Goal: Task Accomplishment & Management: Manage account settings

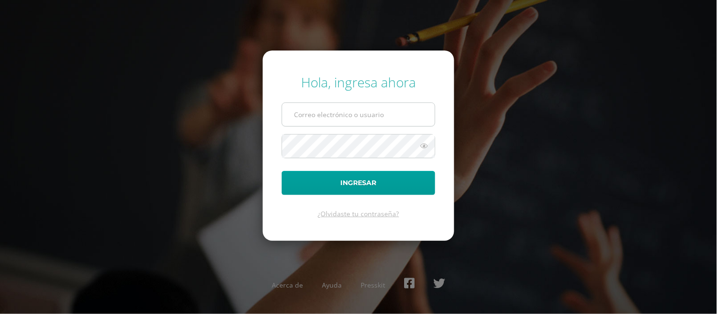
click at [320, 114] on input "text" at bounding box center [358, 114] width 153 height 23
type input "edssong@cig.edu.gt"
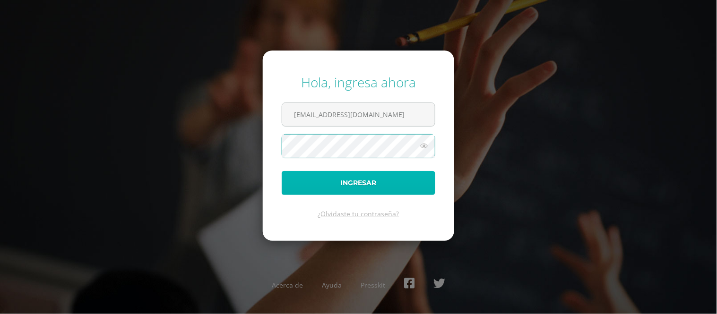
click at [350, 183] on button "Ingresar" at bounding box center [359, 183] width 154 height 24
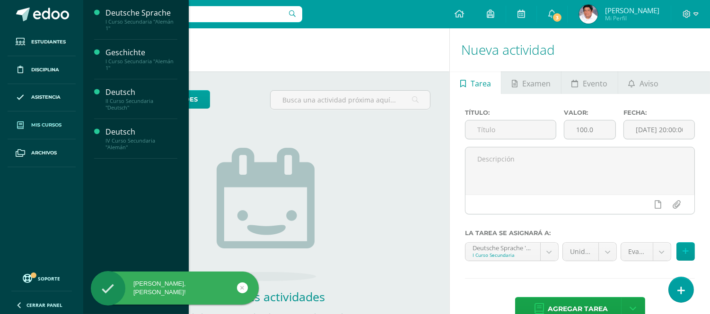
click at [35, 126] on span "Mis cursos" at bounding box center [46, 126] width 30 height 8
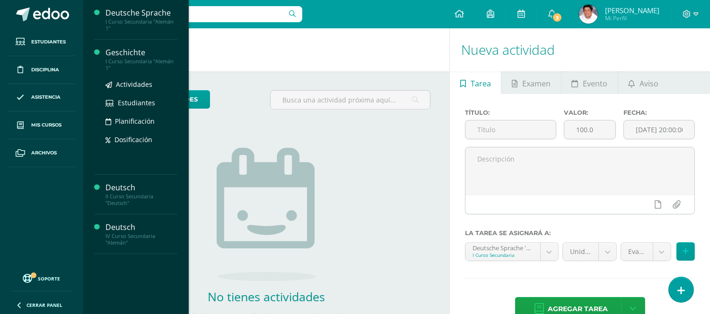
click at [123, 53] on div "Geschichte" at bounding box center [141, 52] width 72 height 11
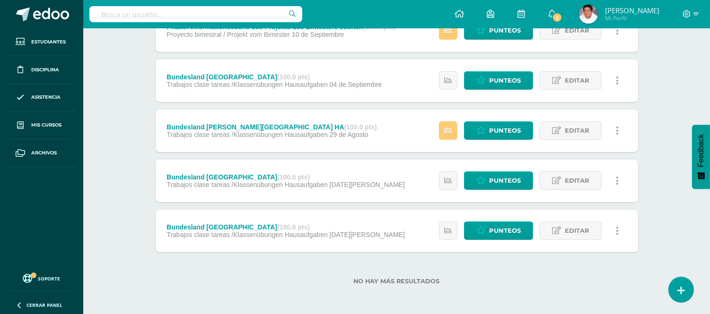
scroll to position [246, 0]
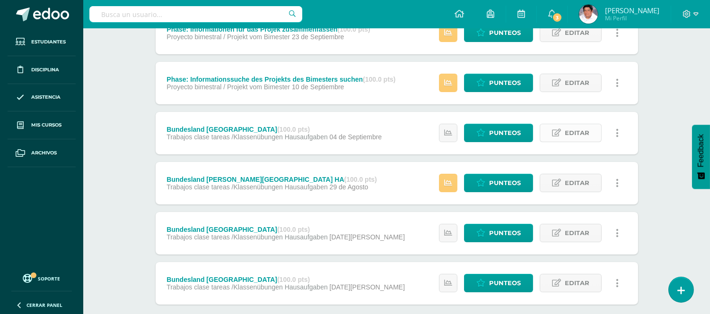
click at [556, 131] on icon at bounding box center [556, 133] width 9 height 8
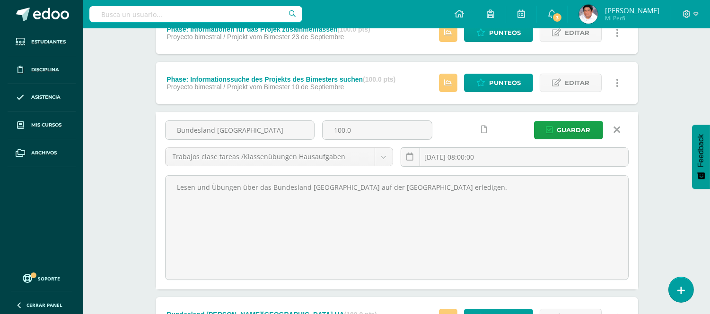
drag, startPoint x: 258, startPoint y: 131, endPoint x: 151, endPoint y: 130, distance: 106.4
click at [152, 130] on div "Unidad 4 Unidad 1 Unidad 2 Unidad 3 Unidad 4 Resumen de unidad Descargar como H…" at bounding box center [397, 175] width 490 height 617
drag, startPoint x: 416, startPoint y: 186, endPoint x: 150, endPoint y: 200, distance: 266.1
click at [150, 200] on div "Unidad 4 Unidad 1 Unidad 2 Unidad 3 Unidad 4 Resumen de unidad Descargar como H…" at bounding box center [397, 175] width 520 height 655
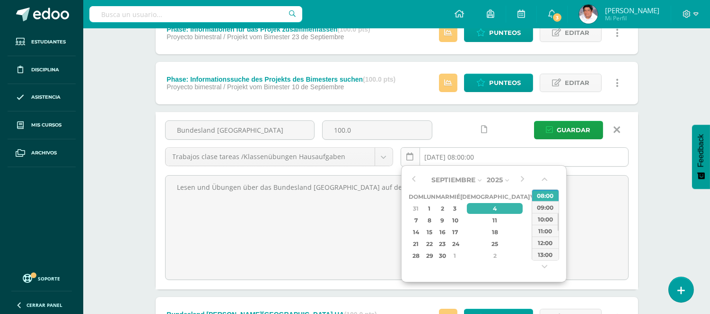
drag, startPoint x: 500, startPoint y: 156, endPoint x: 412, endPoint y: 156, distance: 88.4
click at [412, 156] on div "2025-09-04 08:00:00" at bounding box center [514, 157] width 228 height 19
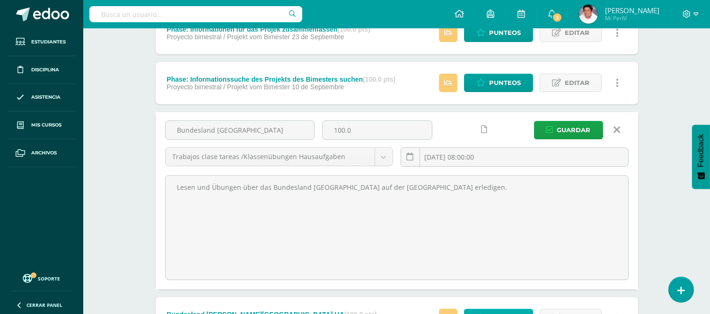
type input "2025-09-04 08:00"
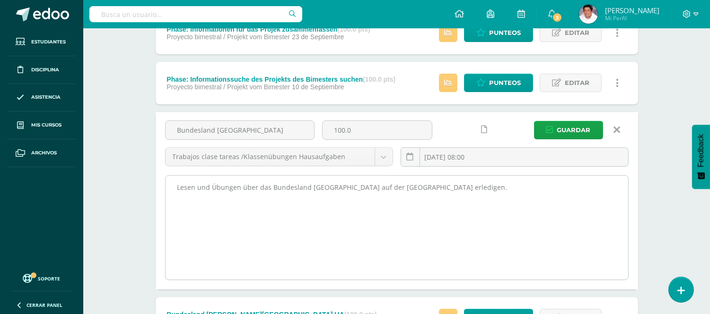
click at [366, 235] on textarea "Lesen und Übungen über das Bundesland [GEOGRAPHIC_DATA] auf der [GEOGRAPHIC_DAT…" at bounding box center [396, 228] width 462 height 104
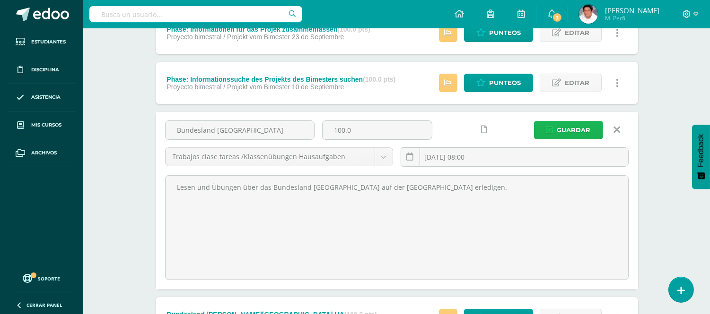
click at [577, 126] on span "Guardar" at bounding box center [574, 130] width 34 height 17
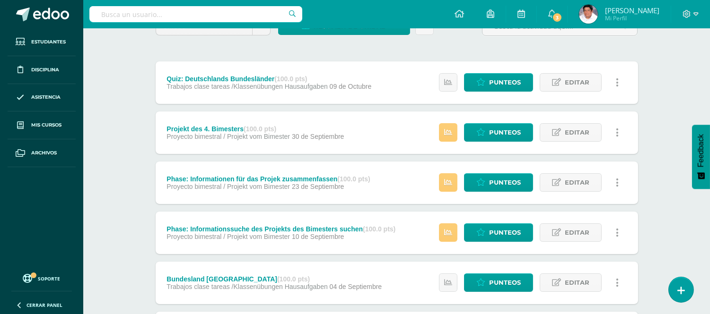
scroll to position [88, 0]
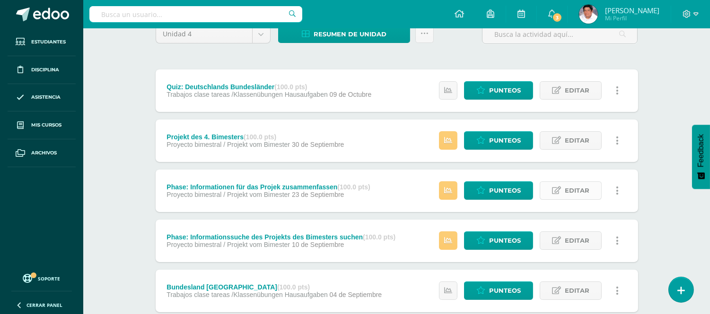
click at [578, 191] on span "Editar" at bounding box center [576, 190] width 25 height 17
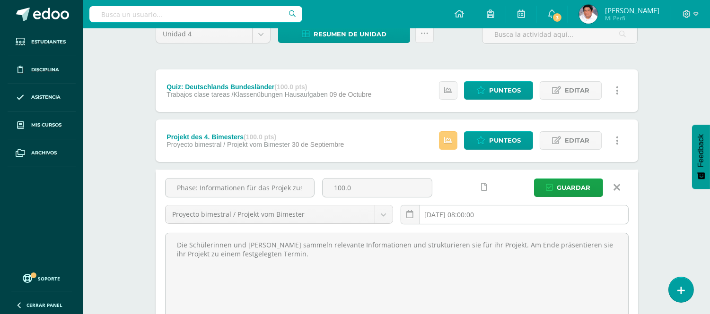
click at [516, 216] on input "2025-09-23 08:00:00" at bounding box center [514, 215] width 227 height 18
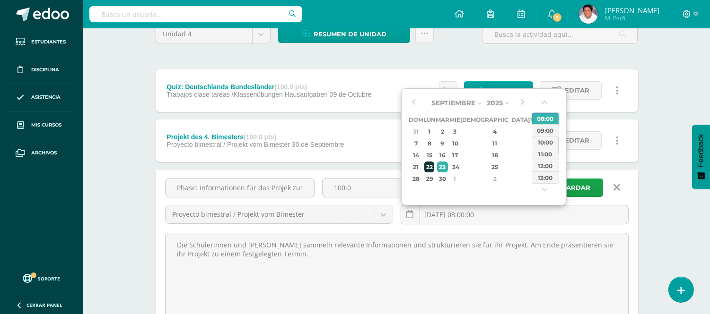
click at [433, 166] on div "22" at bounding box center [429, 167] width 10 height 11
type input "2025-09-22 08:00"
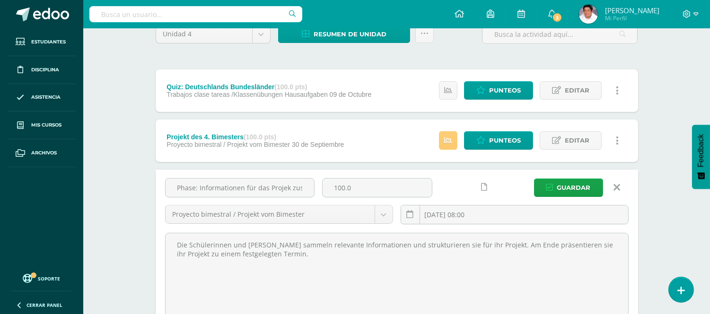
click at [629, 136] on div "Estatus de Actividad: 0 Estudiantes sin calificar 0 Estudiantes con cero Media …" at bounding box center [531, 141] width 213 height 43
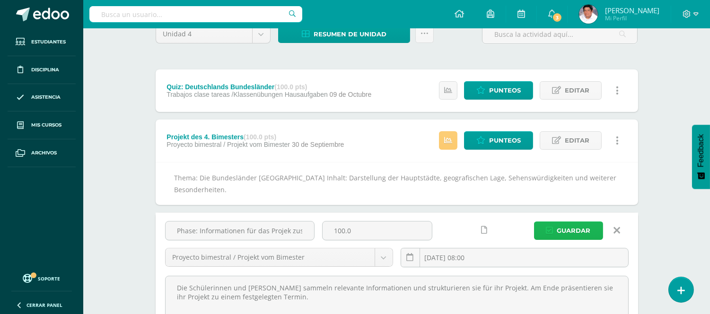
click at [575, 229] on span "Guardar" at bounding box center [574, 230] width 34 height 17
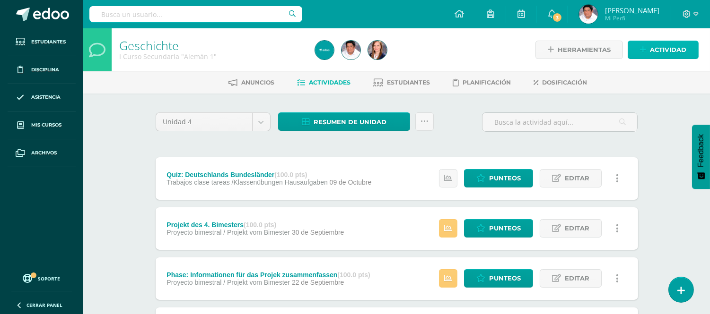
click at [672, 45] on span "Actividad" at bounding box center [668, 49] width 36 height 17
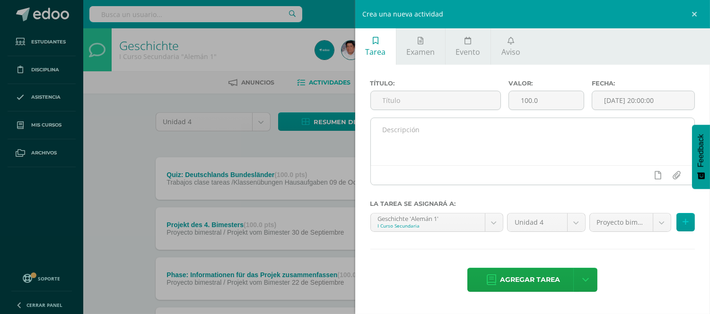
click at [413, 139] on textarea at bounding box center [533, 141] width 324 height 47
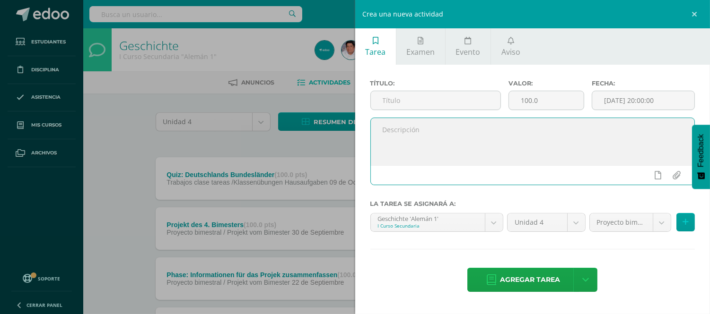
paste textarea "Bundesländer Bayern, Brandenburg Niedersachsen am 03.09.25 Lesen und Übungen üb…"
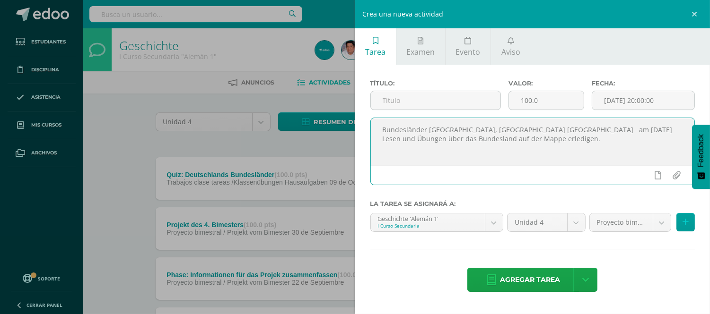
drag, startPoint x: 540, startPoint y: 127, endPoint x: 374, endPoint y: 128, distance: 166.4
click at [374, 128] on textarea "Bundesländer Bayern, Brandenburg Niedersachsen am 03.09.25 Lesen und Übungen üb…" at bounding box center [533, 141] width 324 height 47
type textarea "am 03.09.25 Lesen und Übungen über das Bundesland auf der Mappe erledigen."
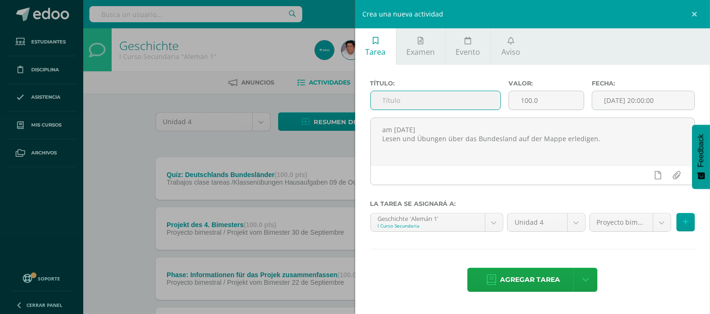
click at [390, 98] on input "text" at bounding box center [436, 100] width 130 height 18
paste input "Bundesländer [GEOGRAPHIC_DATA], [GEOGRAPHIC_DATA] [GEOGRAPHIC_DATA]"
type input "Bundesländer [GEOGRAPHIC_DATA], [GEOGRAPHIC_DATA] [GEOGRAPHIC_DATA]"
click at [648, 103] on input "[DATE] 20:00:00" at bounding box center [643, 100] width 102 height 18
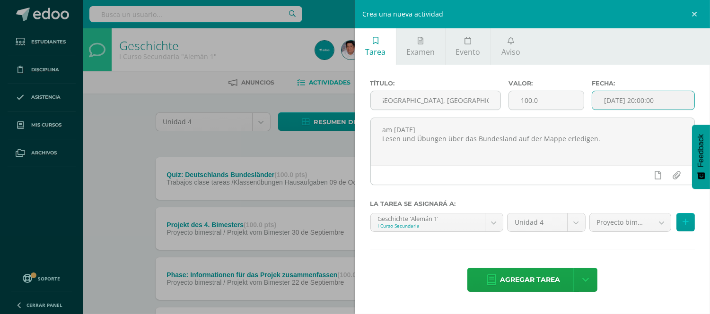
scroll to position [0, 0]
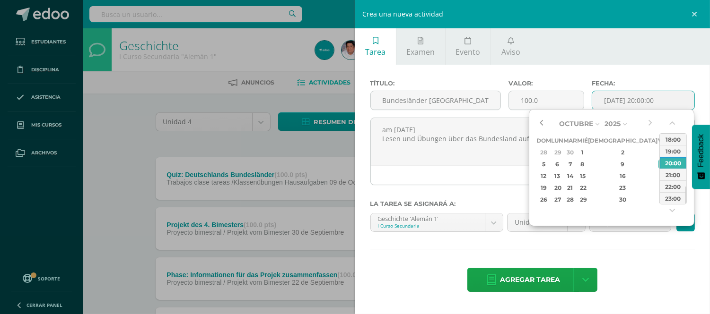
click at [541, 122] on button "button" at bounding box center [540, 124] width 9 height 14
click at [586, 150] on div "3" at bounding box center [582, 152] width 9 height 11
click at [667, 144] on div "08:00" at bounding box center [673, 144] width 26 height 12
type input "2025-09-03 08:00"
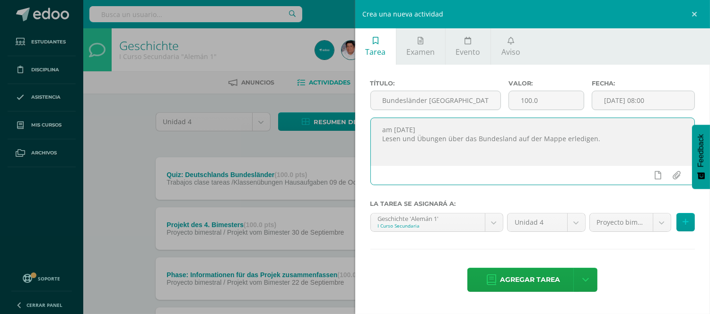
drag, startPoint x: 436, startPoint y: 128, endPoint x: 355, endPoint y: 133, distance: 81.0
click at [355, 133] on div "Título: Bundesländer Bayern, Brandenburg Niedersachsen Valor: 100.0 Fecha: 2025…" at bounding box center [532, 187] width 355 height 244
type textarea "Lesen und Übungen über das Bundesland auf der Mappe erledigen."
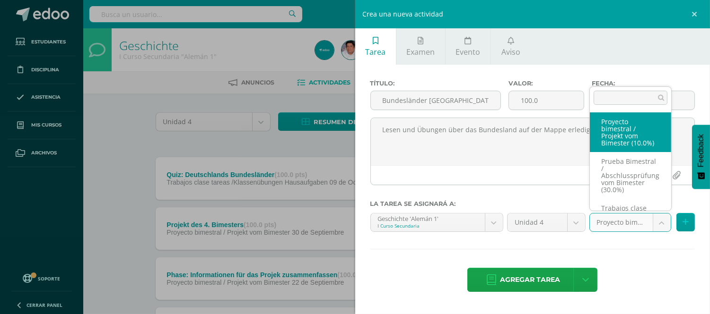
click at [660, 223] on body "La tarea Phase: Informationen für das Projek zusammenfassen fue editada exitosa…" at bounding box center [355, 307] width 710 height 614
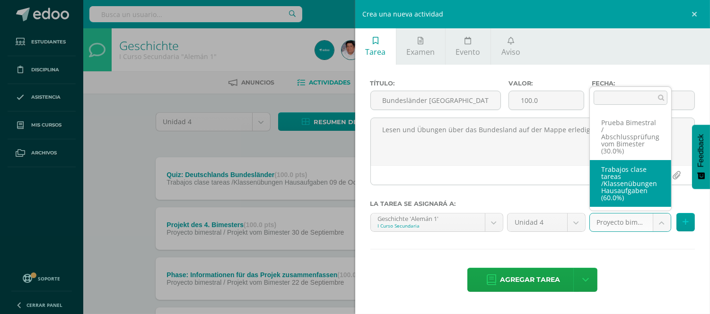
scroll to position [45, 0]
select select "232842"
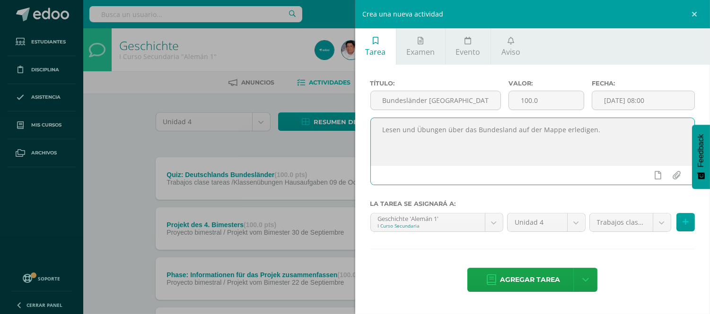
drag, startPoint x: 599, startPoint y: 131, endPoint x: 352, endPoint y: 123, distance: 247.4
click at [352, 123] on div "Crea una nueva actividad Tarea Examen Evento Aviso Título: Bundesländer Bayern,…" at bounding box center [355, 157] width 710 height 314
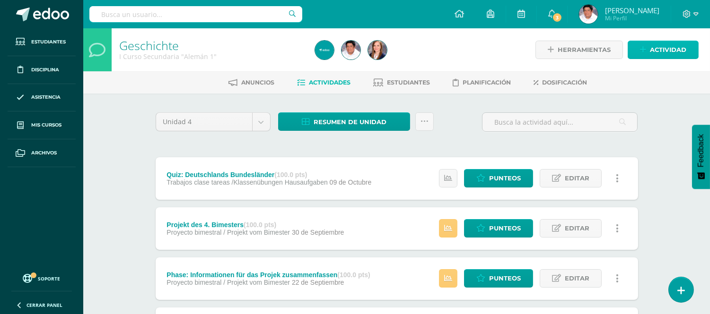
click at [666, 46] on span "Actividad" at bounding box center [668, 49] width 36 height 17
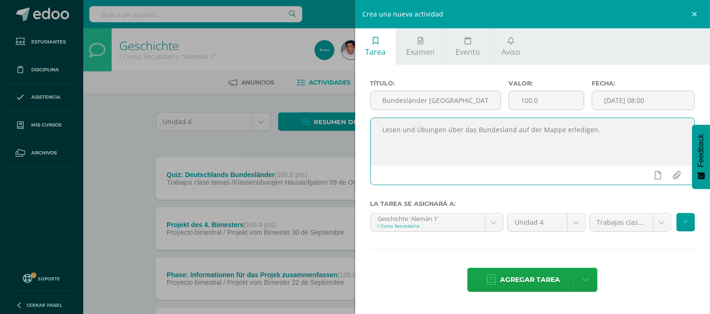
drag, startPoint x: 602, startPoint y: 135, endPoint x: 356, endPoint y: 131, distance: 245.4
click at [356, 131] on div "Título: Bundesländer Bayern, Brandenburg Niedersachsen Valor: 100.0 Fecha: 2025…" at bounding box center [532, 187] width 355 height 244
drag, startPoint x: 602, startPoint y: 130, endPoint x: 370, endPoint y: 130, distance: 231.7
click at [371, 130] on textarea "Lesen und Übungen über das Bundesland auf der Mappe erledigen." at bounding box center [533, 141] width 324 height 47
paste textarea "Den Text lesen und die Übungen zum Bundesland in der Mappe durcharbeit"
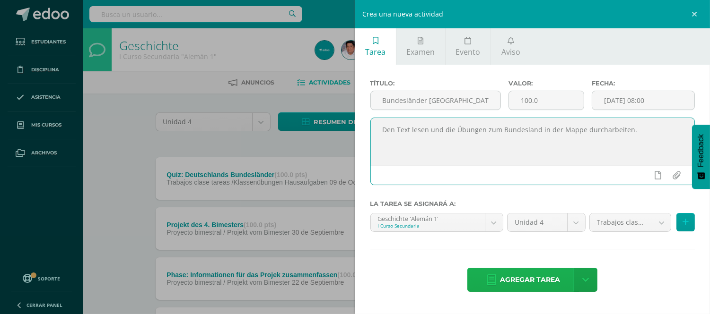
type textarea "Den Text lesen und die Übungen zum Bundesland in der Mappe durcharbeiten."
click at [508, 276] on span "Agregar tarea" at bounding box center [530, 280] width 60 height 23
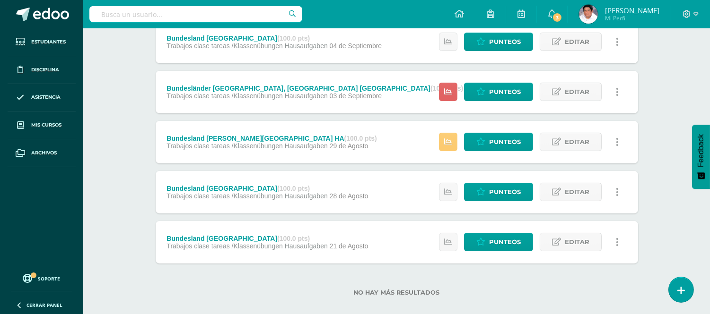
scroll to position [348, 0]
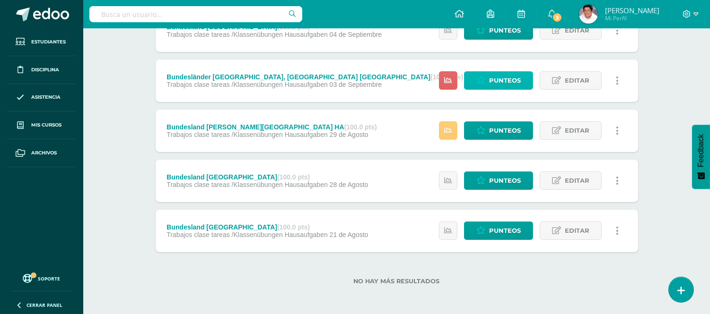
click at [490, 78] on span "Punteos" at bounding box center [505, 80] width 32 height 17
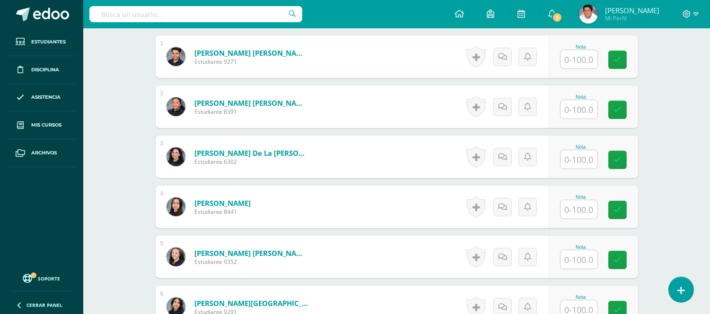
scroll to position [263, 0]
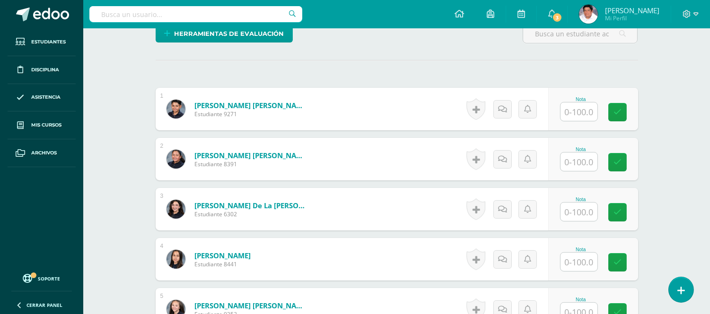
click at [573, 115] on input "text" at bounding box center [578, 112] width 37 height 18
type input "100"
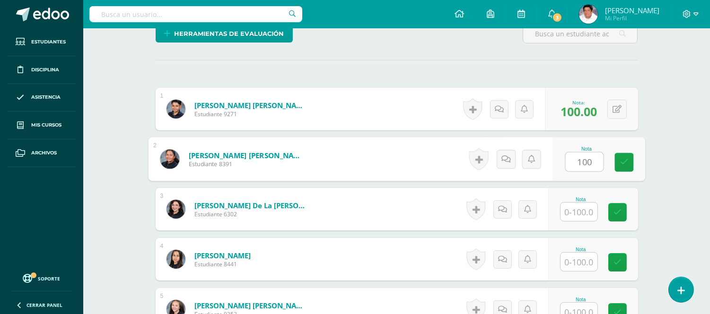
type input "100"
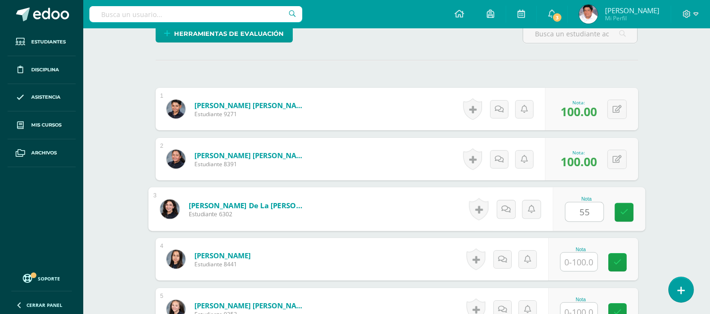
type input "55"
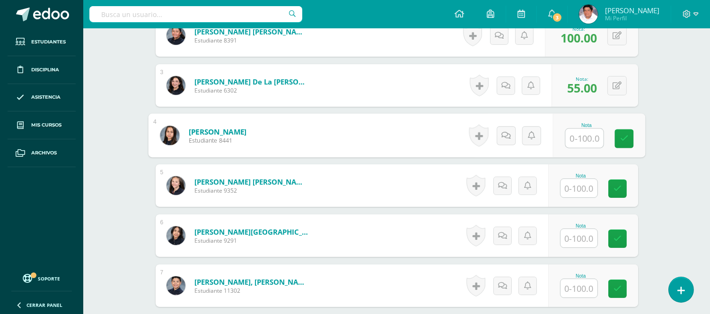
scroll to position [421, 0]
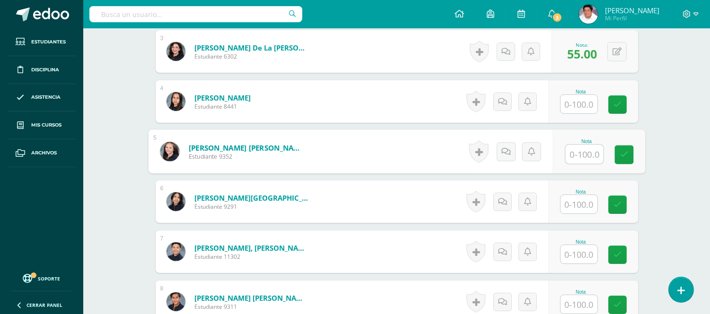
click at [579, 149] on input "text" at bounding box center [584, 154] width 38 height 19
type input "100"
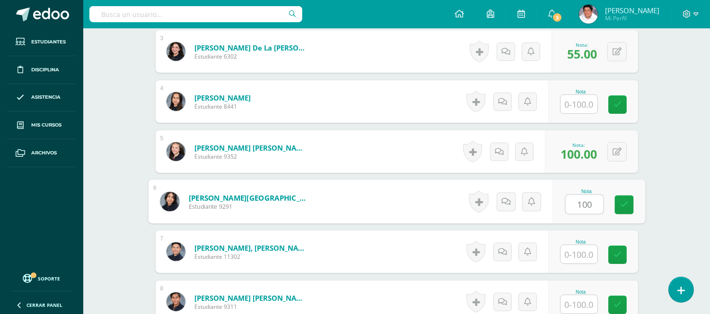
type input "100"
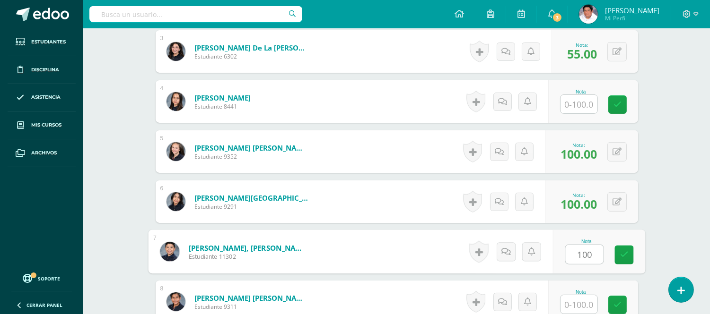
type input "100"
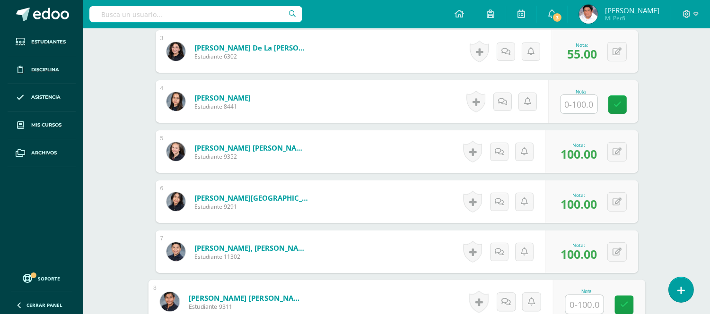
type input "0"
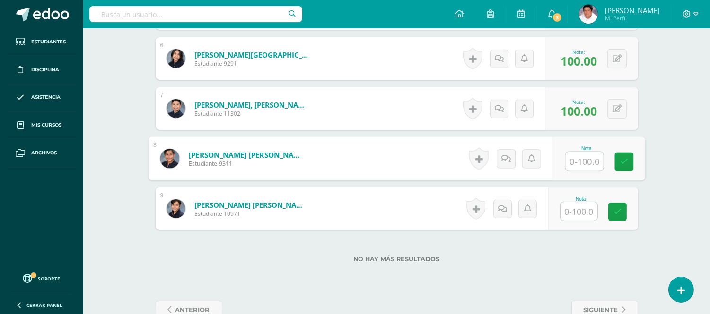
scroll to position [578, 0]
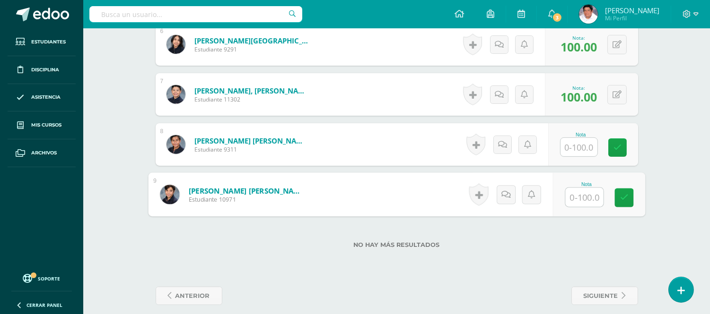
click at [574, 199] on input "text" at bounding box center [584, 197] width 38 height 19
type input "100"
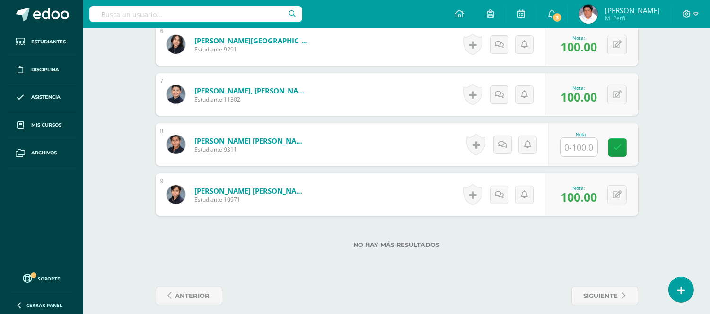
click at [578, 152] on input "text" at bounding box center [578, 147] width 37 height 18
type input "15"
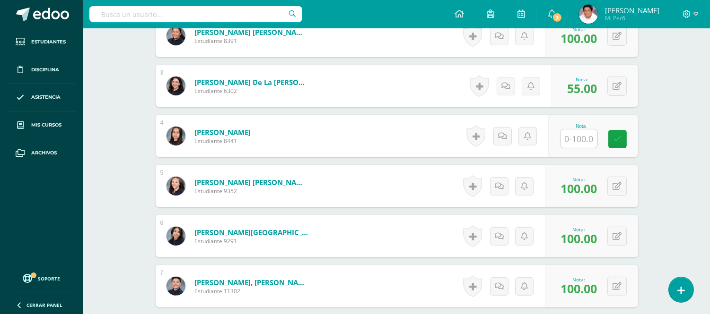
scroll to position [368, 0]
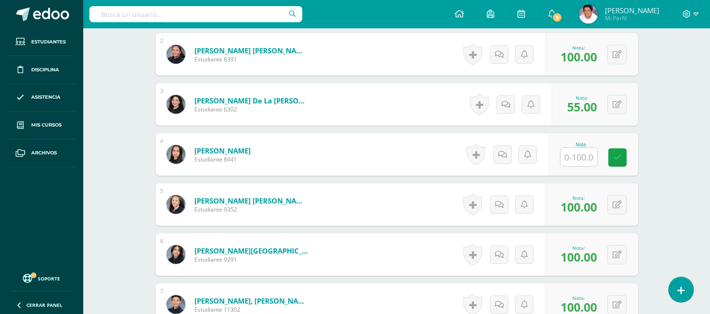
click at [573, 152] on input "text" at bounding box center [578, 157] width 37 height 18
type input "15"
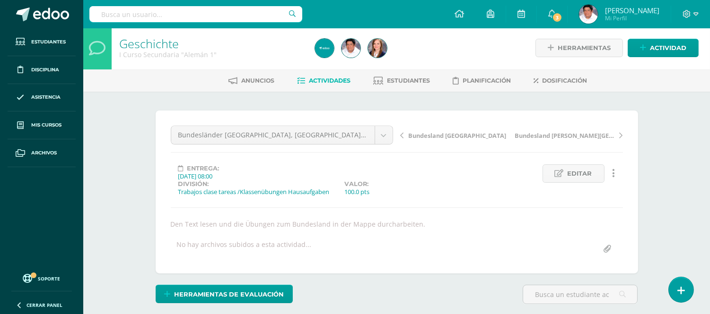
scroll to position [0, 0]
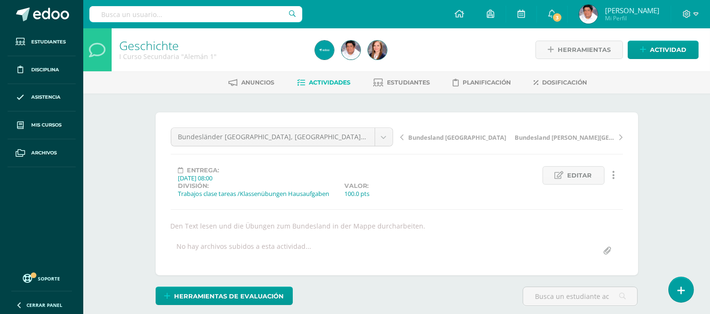
click at [330, 84] on span "Actividades" at bounding box center [330, 82] width 42 height 7
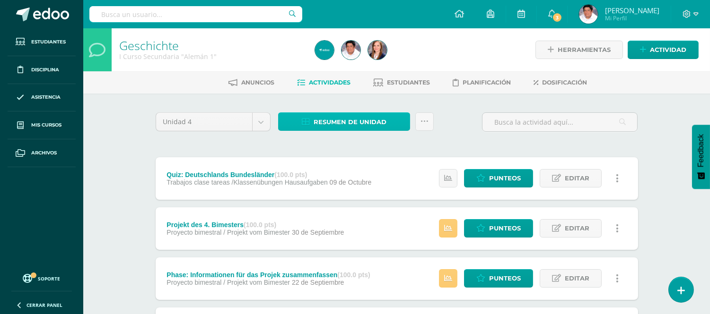
click at [336, 121] on span "Resumen de unidad" at bounding box center [349, 121] width 73 height 17
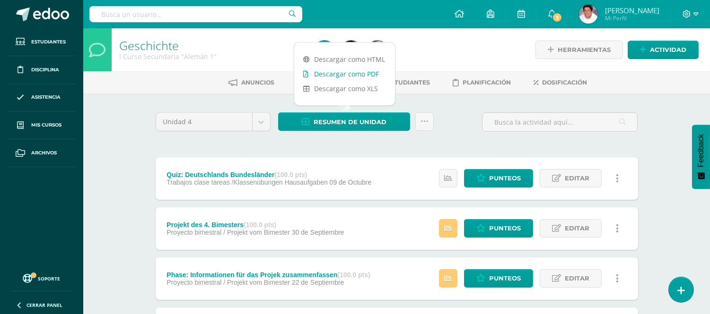
click at [347, 71] on link "Descargar como PDF" at bounding box center [344, 74] width 101 height 15
